Goal: Find specific page/section: Find specific page/section

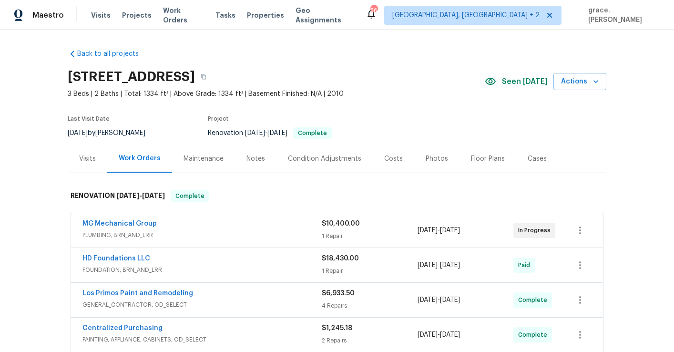
click at [426, 160] on div "Photos" at bounding box center [437, 159] width 22 height 10
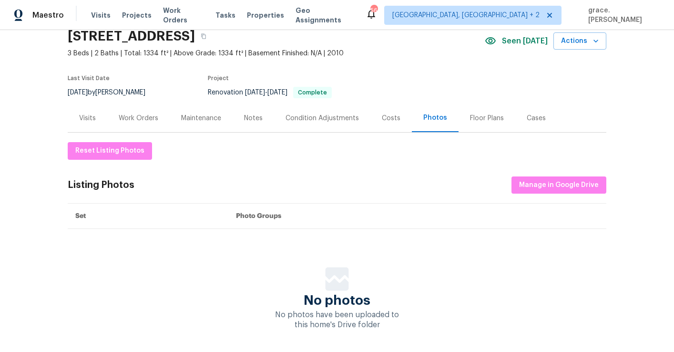
scroll to position [75, 0]
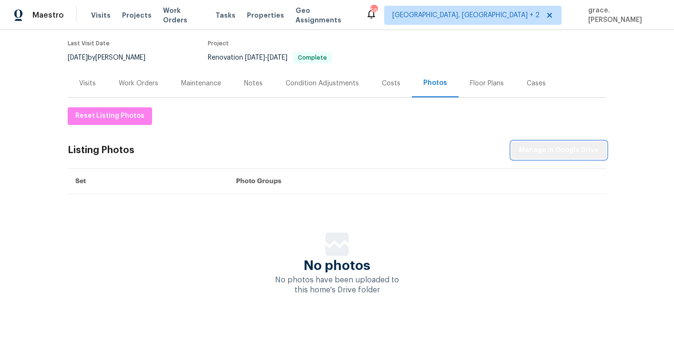
click at [583, 148] on span "Manage in Google Drive" at bounding box center [559, 151] width 80 height 12
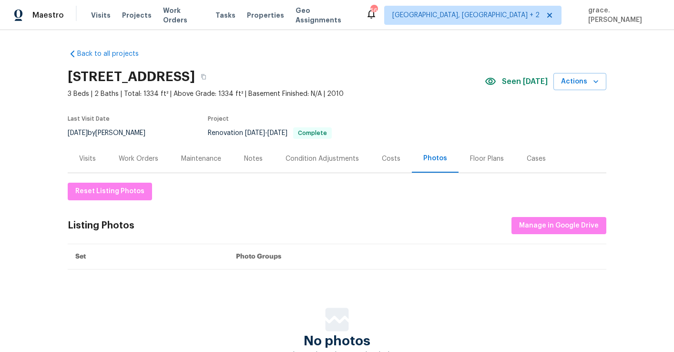
click at [85, 160] on div "Visits" at bounding box center [87, 159] width 17 height 10
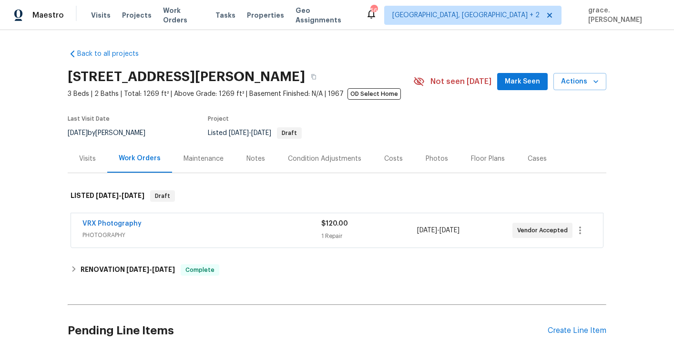
click at [426, 156] on div "Photos" at bounding box center [437, 159] width 22 height 10
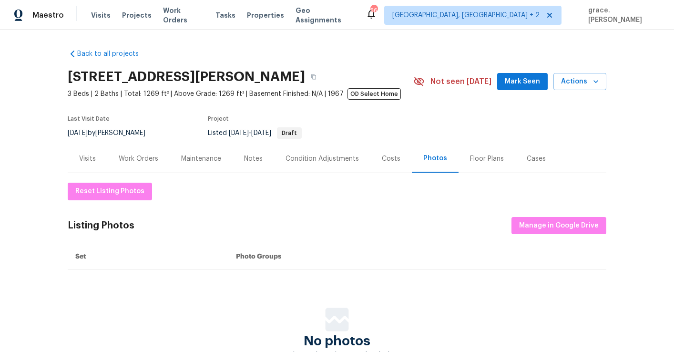
scroll to position [75, 0]
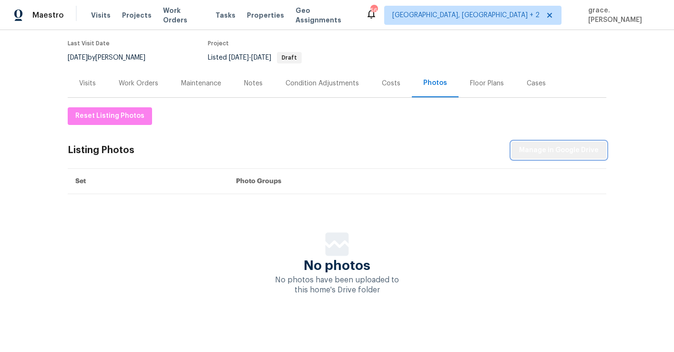
click at [577, 147] on span "Manage in Google Drive" at bounding box center [559, 151] width 80 height 12
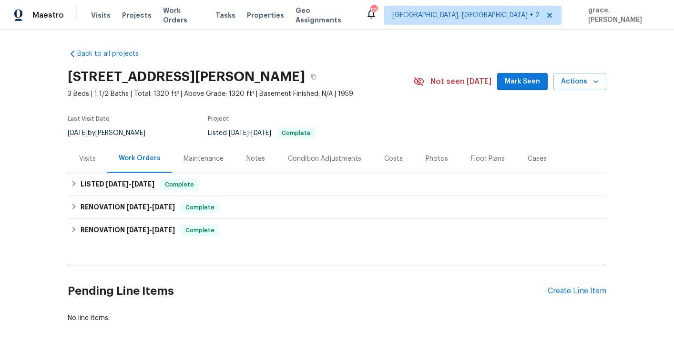
click at [428, 152] on div "Photos" at bounding box center [437, 159] width 45 height 28
